Goal: Navigation & Orientation: Find specific page/section

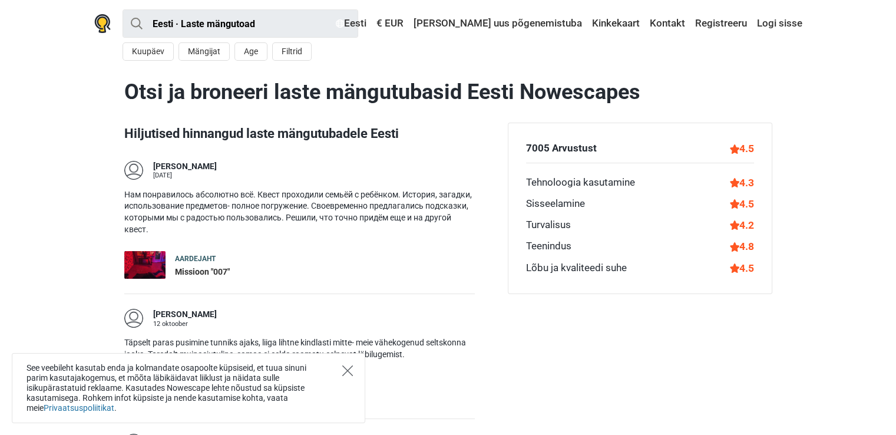
click at [349, 372] on icon "Close" at bounding box center [347, 370] width 11 height 11
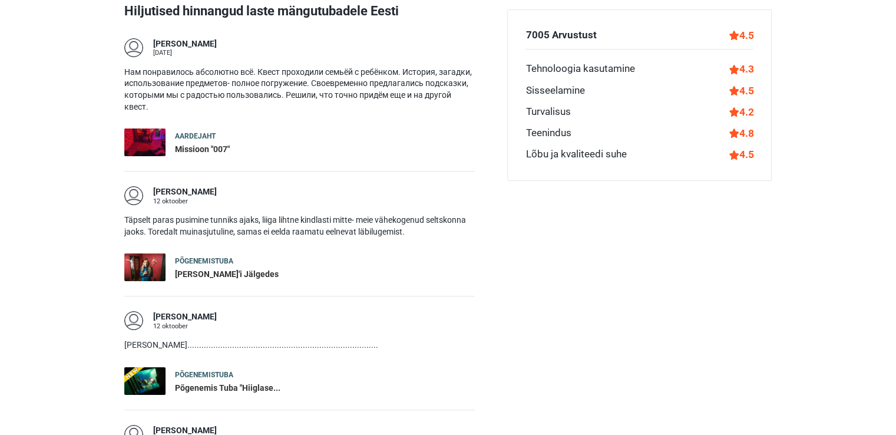
scroll to position [177, 0]
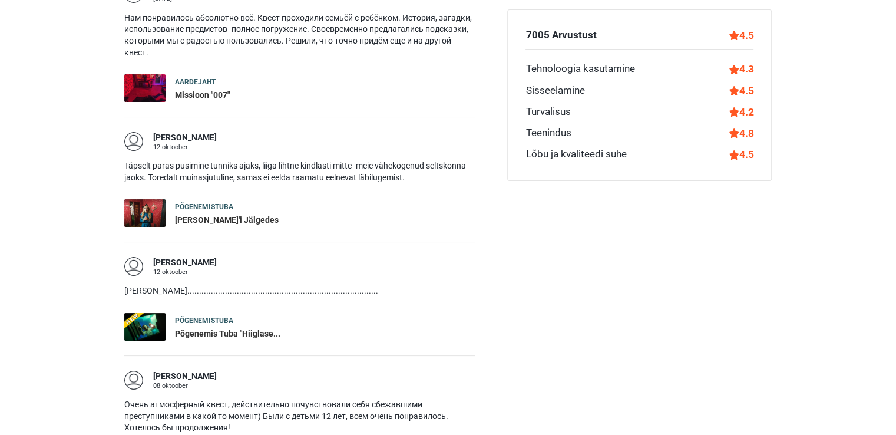
click at [191, 94] on div "Missioon "007"" at bounding box center [202, 96] width 55 height 12
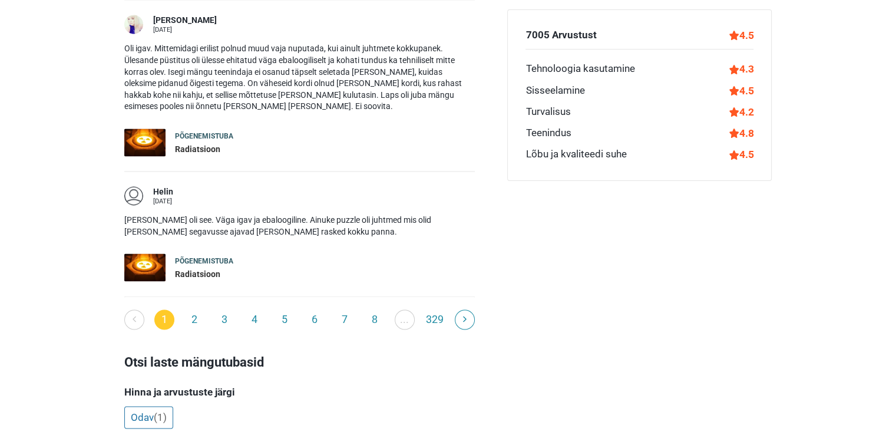
scroll to position [1885, 0]
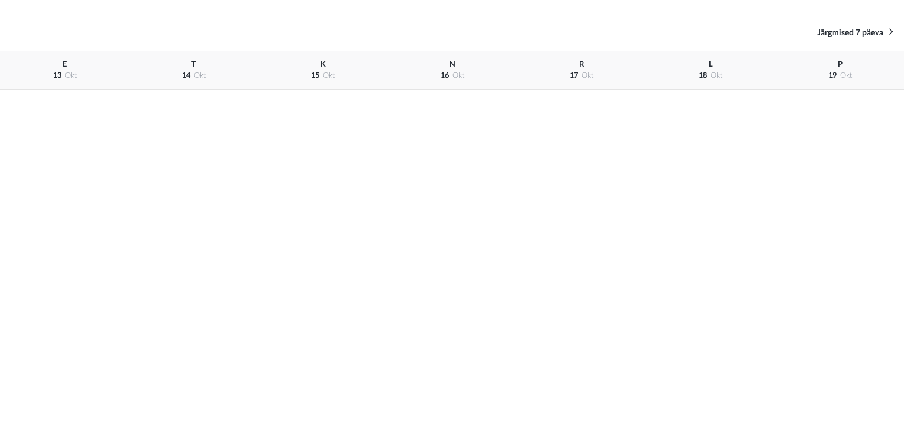
click at [859, 24] on div "Eelmised 7 päeva Järgmised 7 päeva" at bounding box center [452, 32] width 905 height 37
click at [858, 31] on span "Järgmised 7 päeva" at bounding box center [850, 33] width 66 height 8
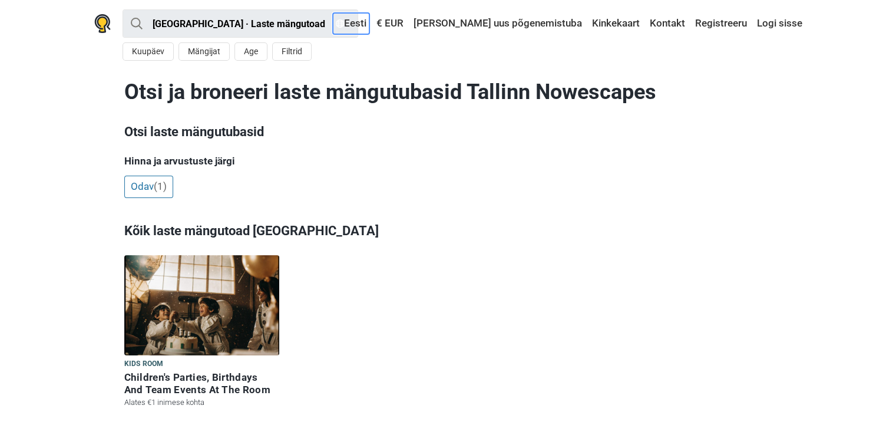
click at [369, 24] on link "Eesti" at bounding box center [351, 23] width 37 height 21
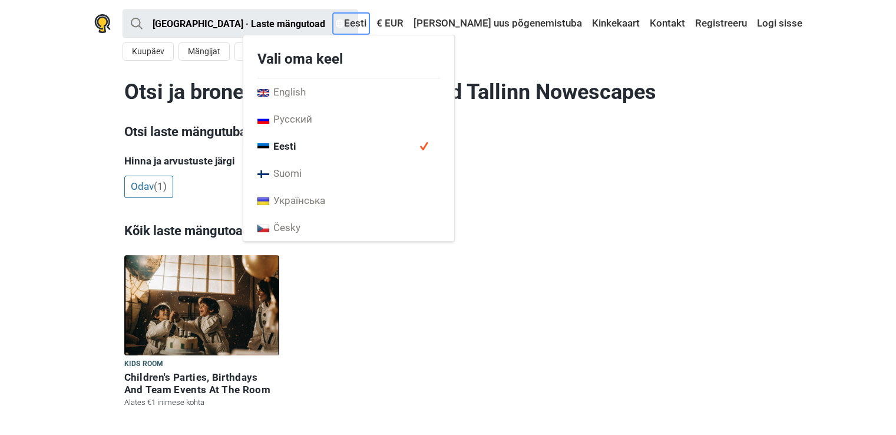
click at [369, 24] on link "Eesti" at bounding box center [351, 23] width 37 height 21
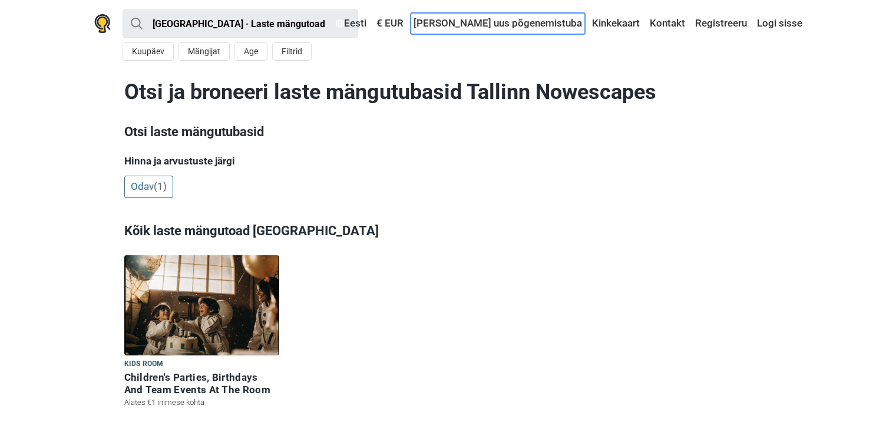
click at [502, 24] on link "[PERSON_NAME] uus põgenemistuba" at bounding box center [498, 23] width 174 height 21
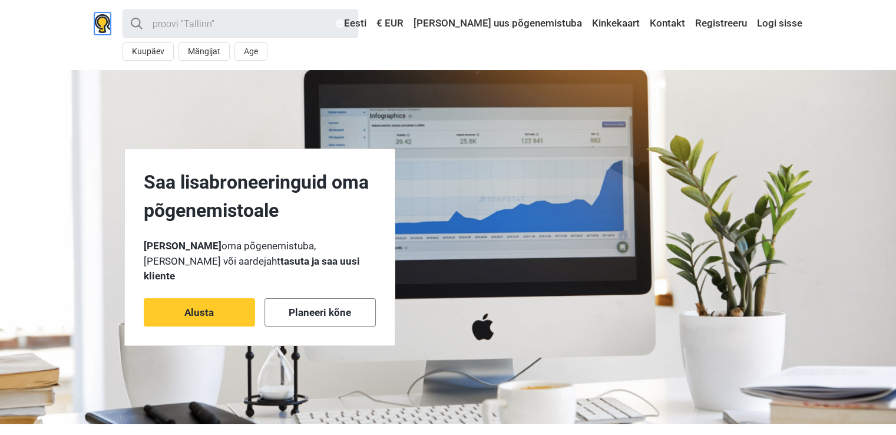
click at [96, 21] on img at bounding box center [102, 23] width 16 height 19
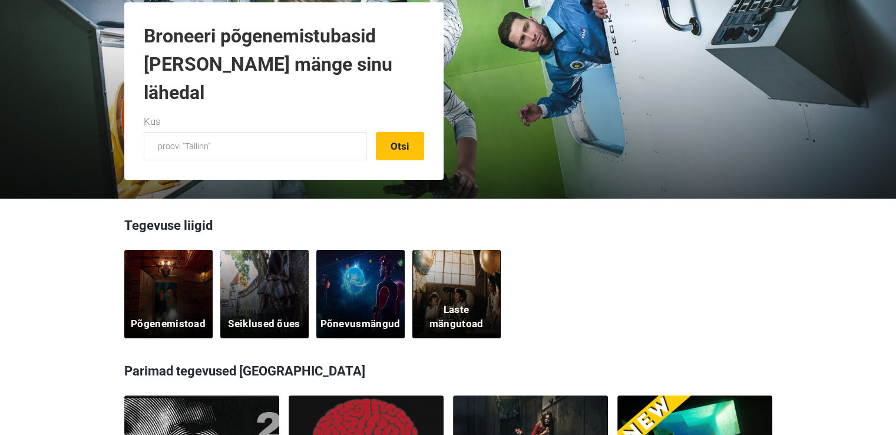
scroll to position [177, 0]
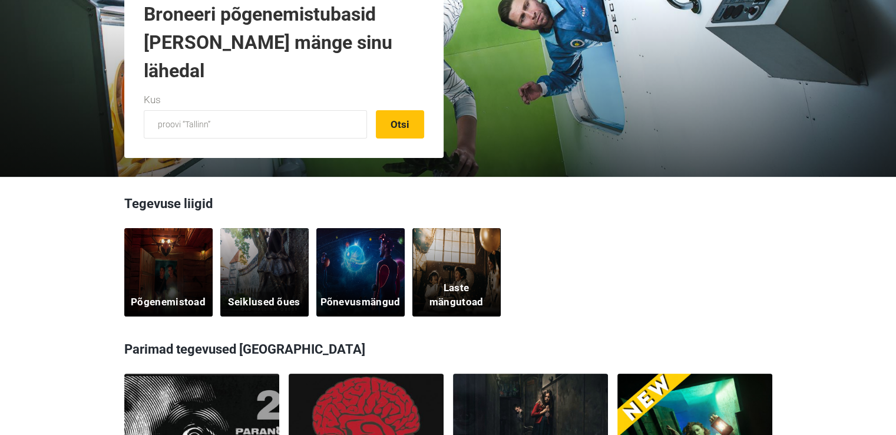
click at [178, 269] on div "Põgenemistoad" at bounding box center [168, 272] width 88 height 88
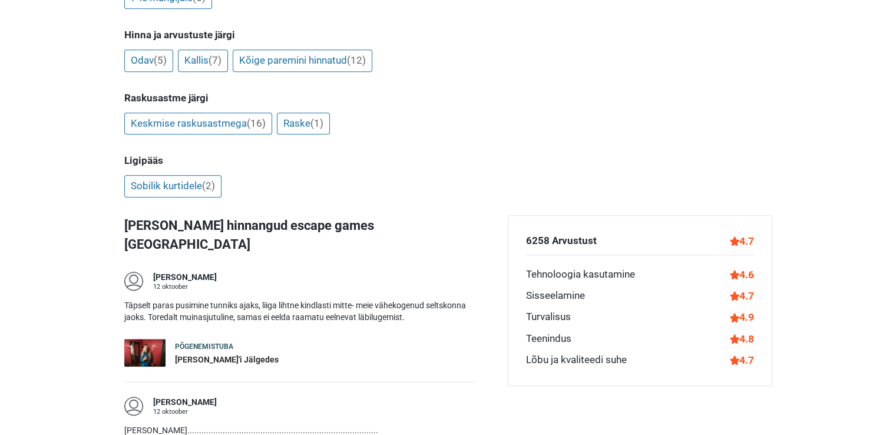
scroll to position [1178, 0]
